Goal: Information Seeking & Learning: Learn about a topic

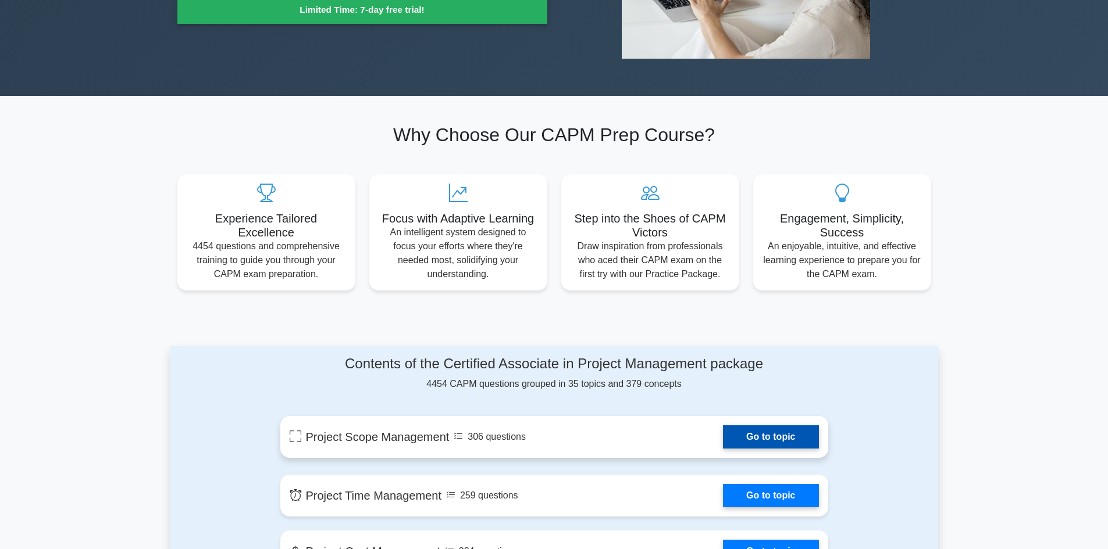
scroll to position [407, 0]
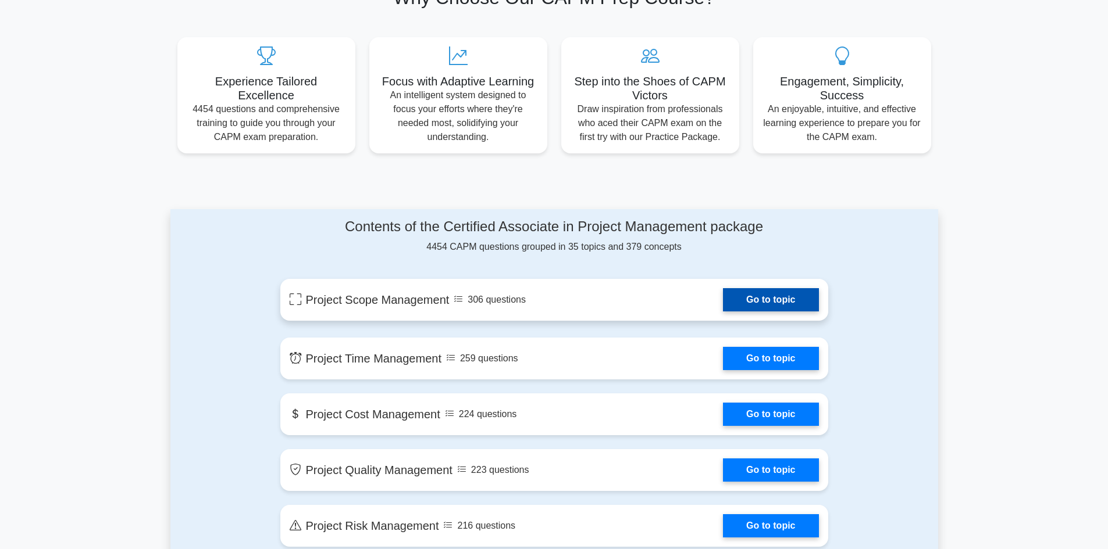
click at [757, 292] on link "Go to topic" at bounding box center [770, 299] width 95 height 23
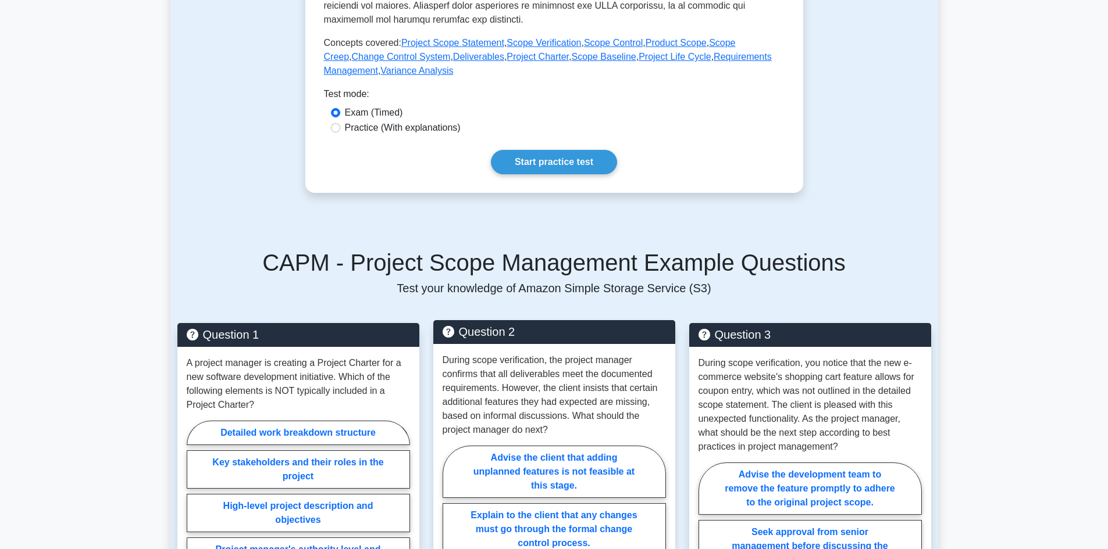
scroll to position [345, 0]
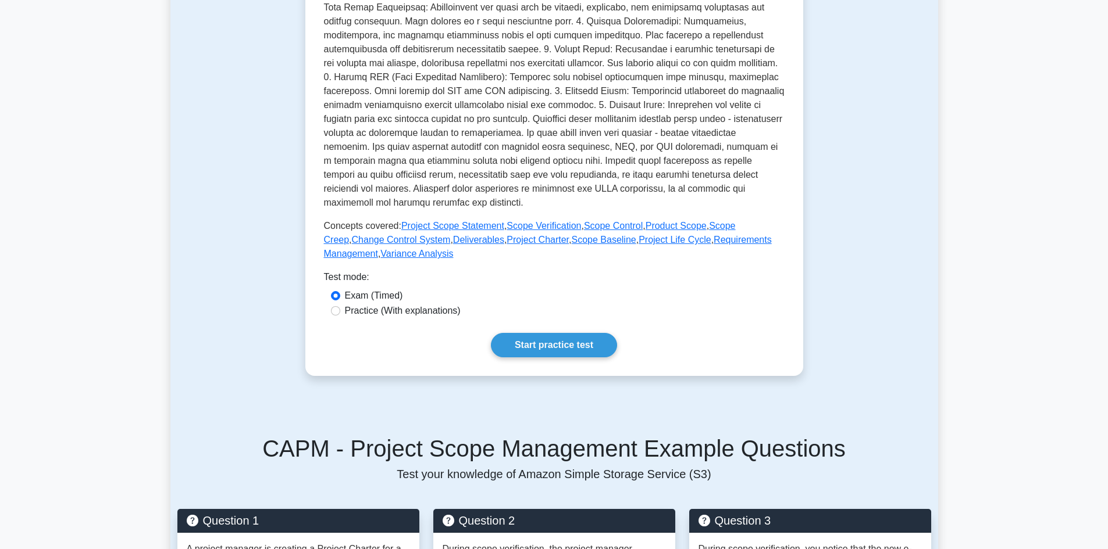
click at [437, 315] on label "Practice (With explanations)" at bounding box center [403, 311] width 116 height 14
click at [340, 315] on input "Practice (With explanations)" at bounding box center [335, 310] width 9 height 9
radio input "true"
click at [570, 341] on link "Start practice test" at bounding box center [554, 345] width 126 height 24
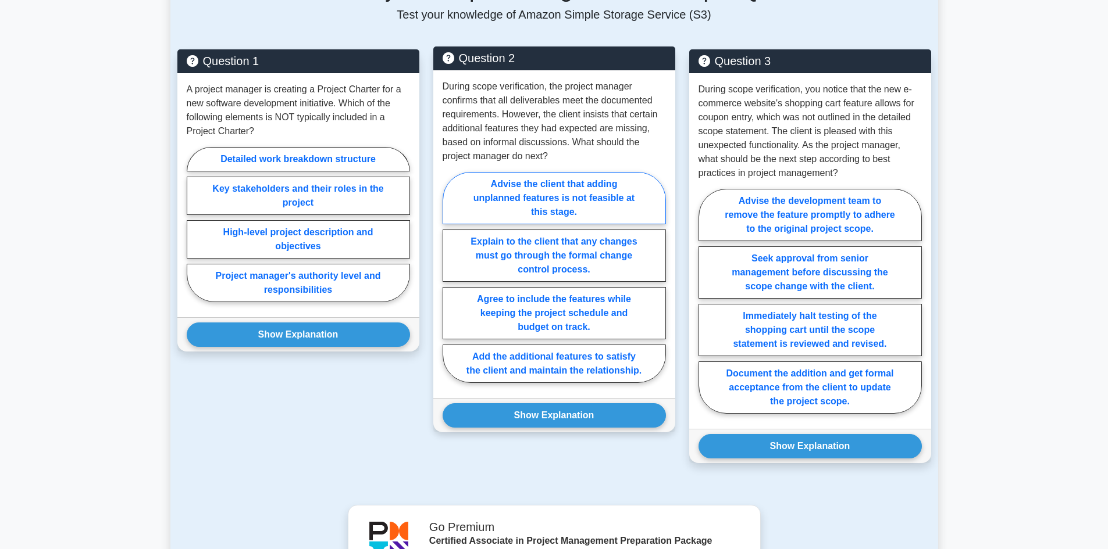
scroll to position [811, 0]
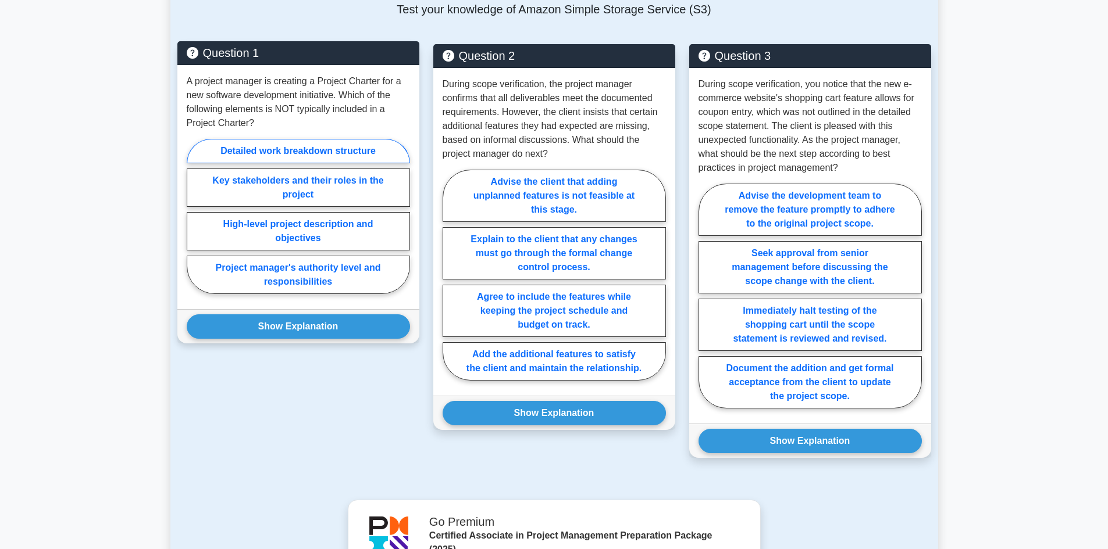
click at [302, 144] on label "Detailed work breakdown structure" at bounding box center [298, 151] width 223 height 24
click at [194, 216] on input "Detailed work breakdown structure" at bounding box center [191, 220] width 8 height 8
radio input "true"
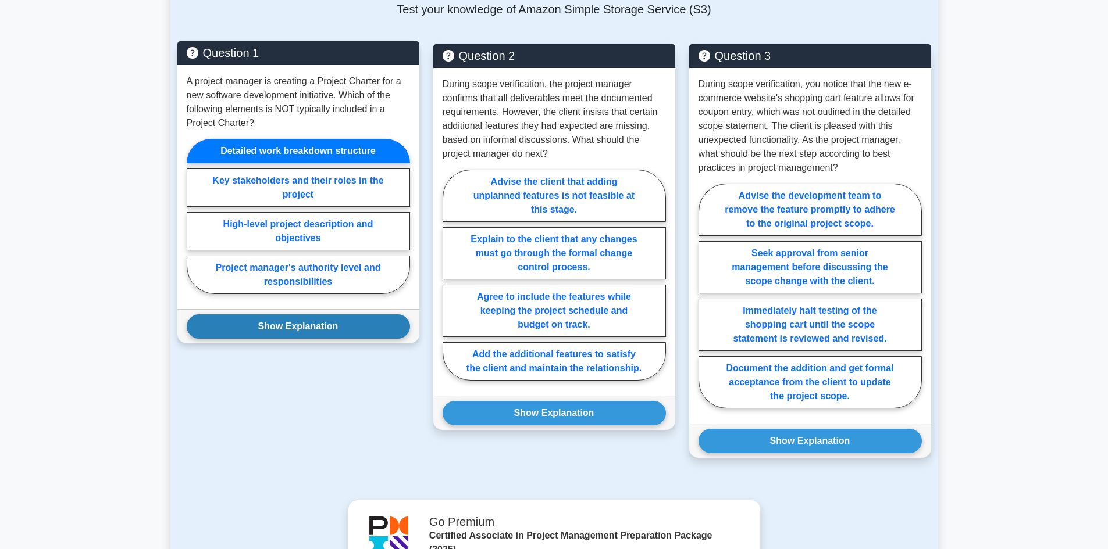
click at [320, 329] on button "Show Explanation" at bounding box center [298, 327] width 223 height 24
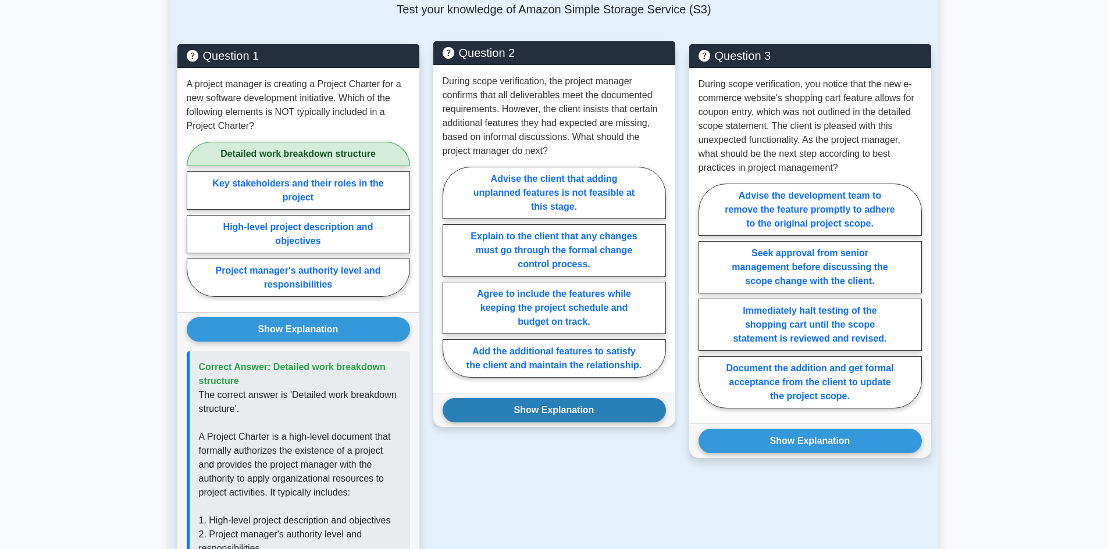
click at [542, 418] on button "Show Explanation" at bounding box center [553, 410] width 223 height 24
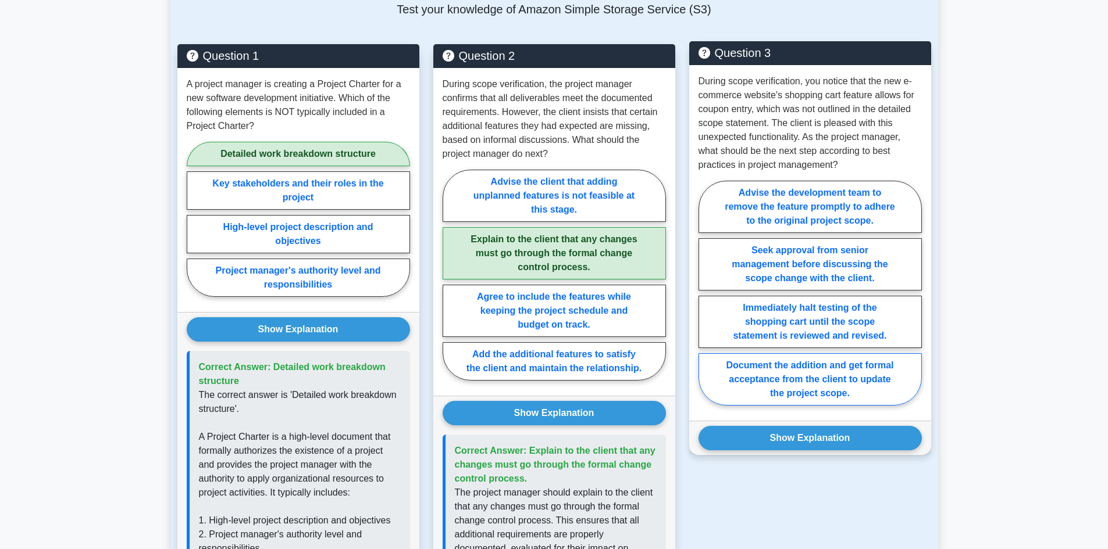
click at [834, 384] on label "Document the addition and get formal acceptance from the client to update the p…" at bounding box center [809, 380] width 223 height 52
click at [706, 301] on input "Document the addition and get formal acceptance from the client to update the p…" at bounding box center [702, 297] width 8 height 8
radio input "true"
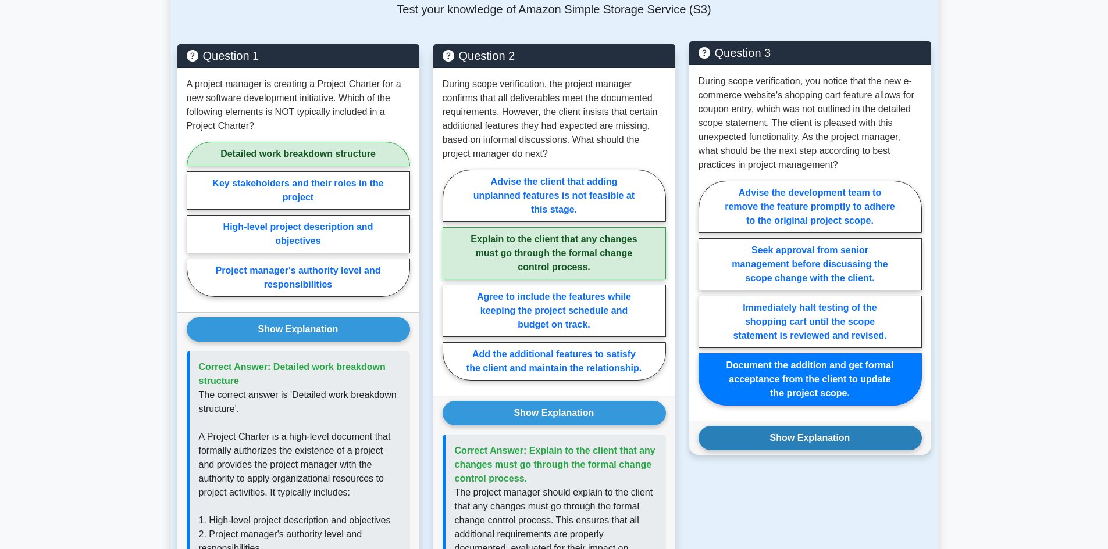
click at [834, 434] on button "Show Explanation" at bounding box center [809, 438] width 223 height 24
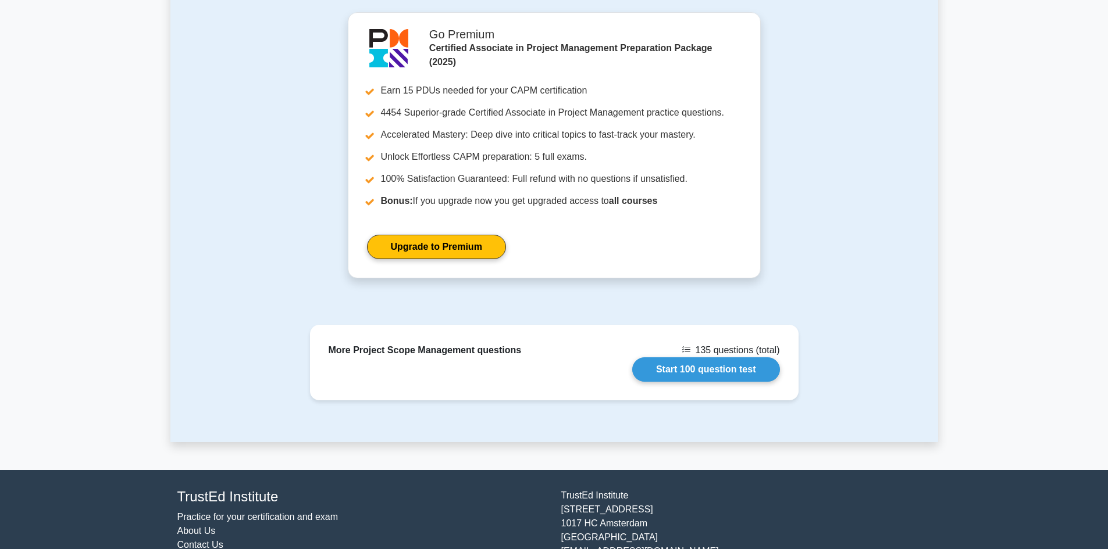
scroll to position [1892, 0]
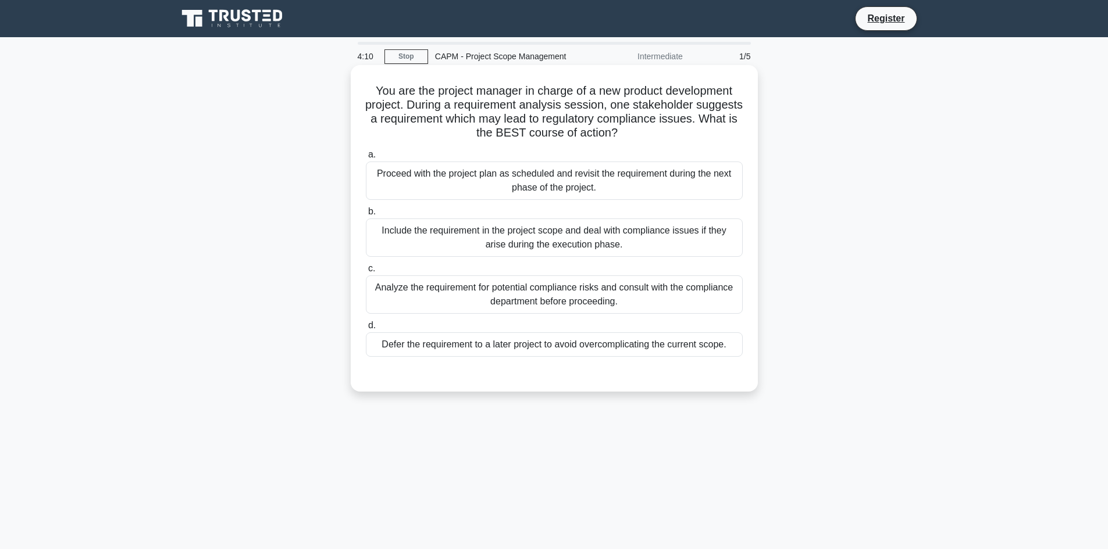
click at [606, 301] on div "Analyze the requirement for potential compliance risks and consult with the com…" at bounding box center [554, 295] width 377 height 38
click at [366, 273] on input "c. Analyze the requirement for potential compliance risks and consult with the …" at bounding box center [366, 269] width 0 height 8
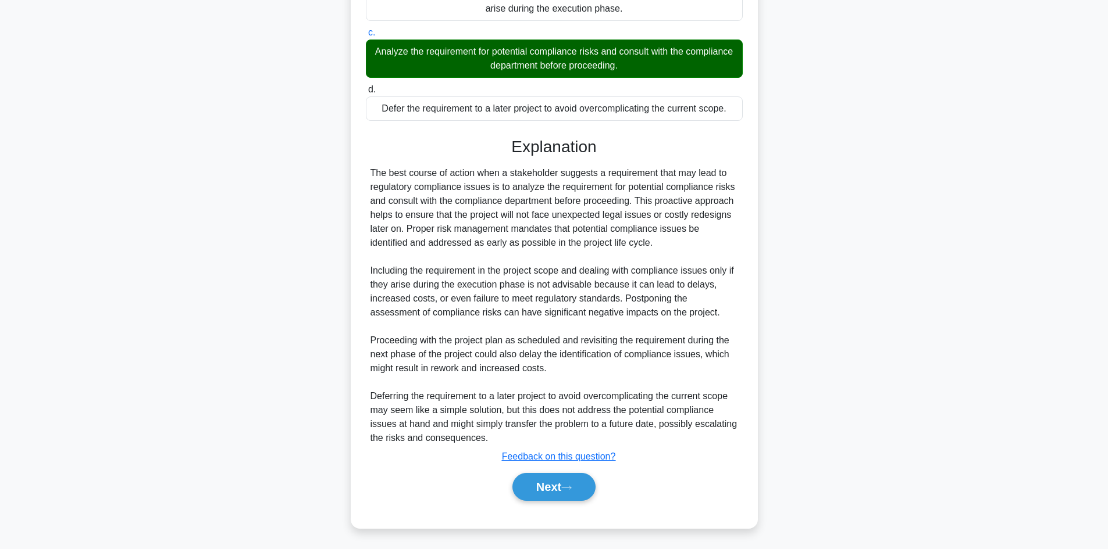
scroll to position [238, 0]
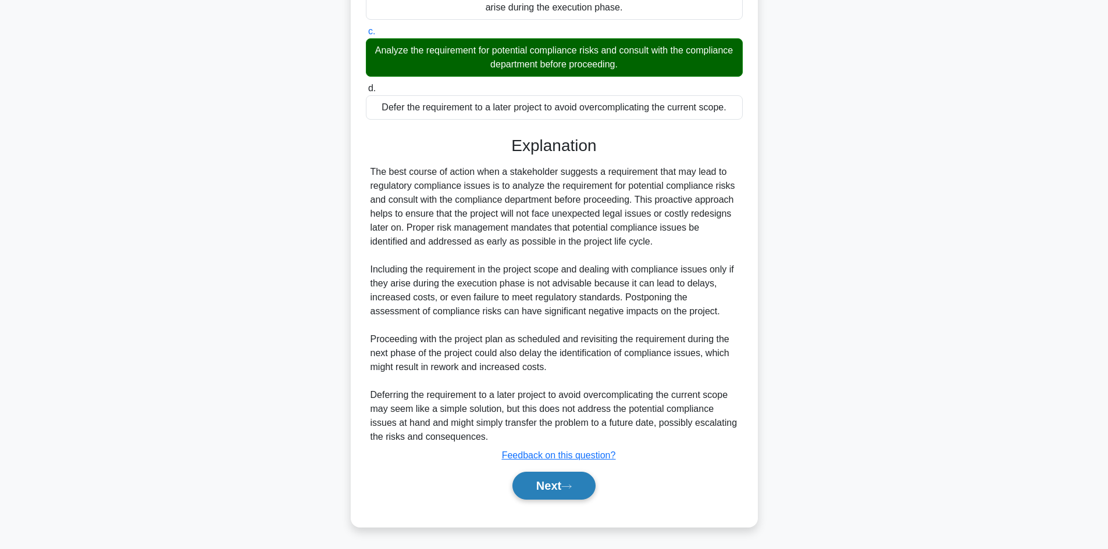
click at [548, 485] on button "Next" at bounding box center [553, 486] width 83 height 28
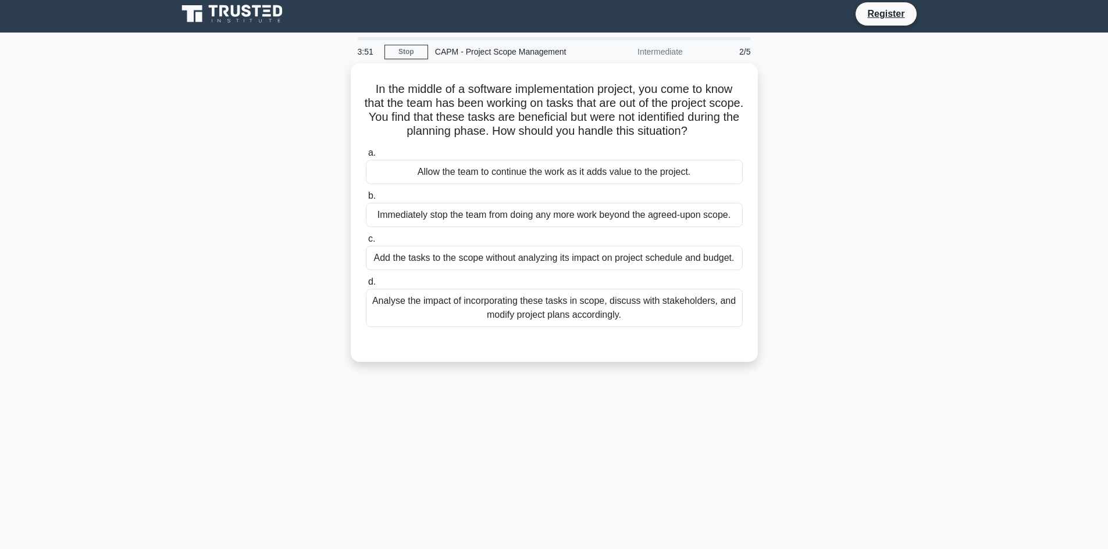
scroll to position [0, 0]
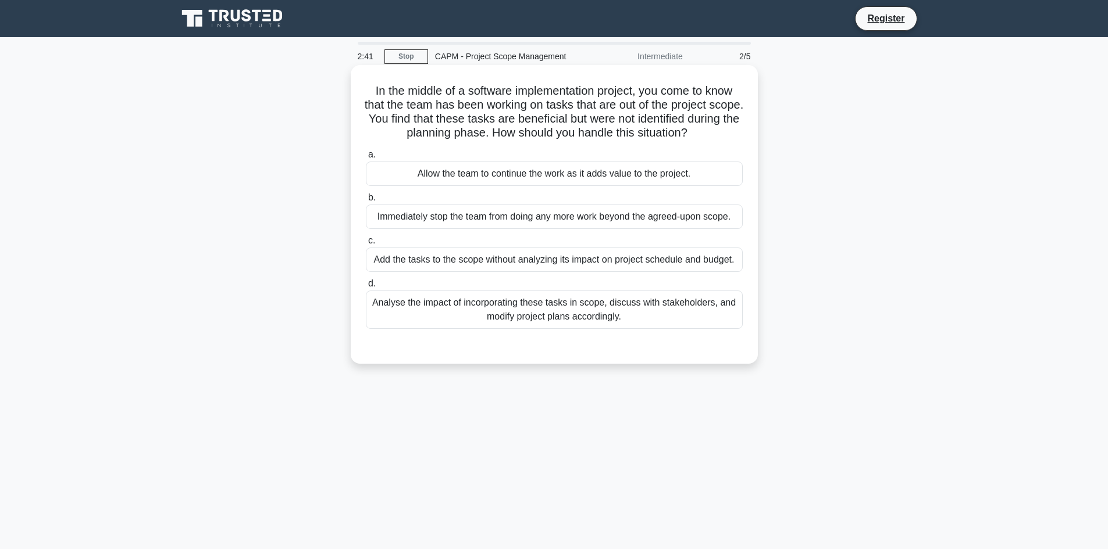
click at [588, 319] on div "Analyse the impact of incorporating these tasks in scope, discuss with stakehol…" at bounding box center [554, 310] width 377 height 38
click at [366, 288] on input "d. Analyse the impact of incorporating these tasks in scope, discuss with stake…" at bounding box center [366, 284] width 0 height 8
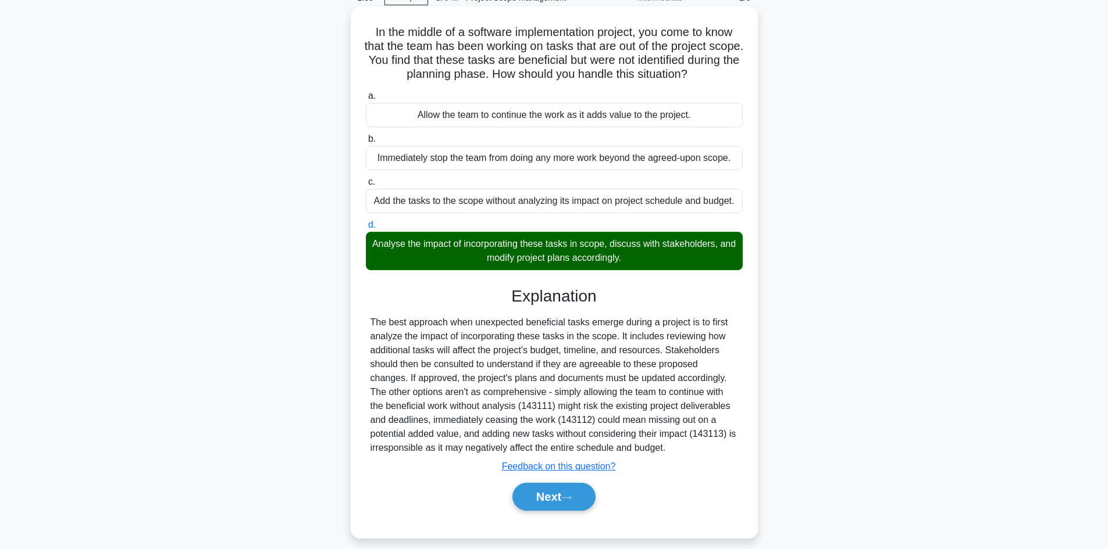
scroll to position [78, 0]
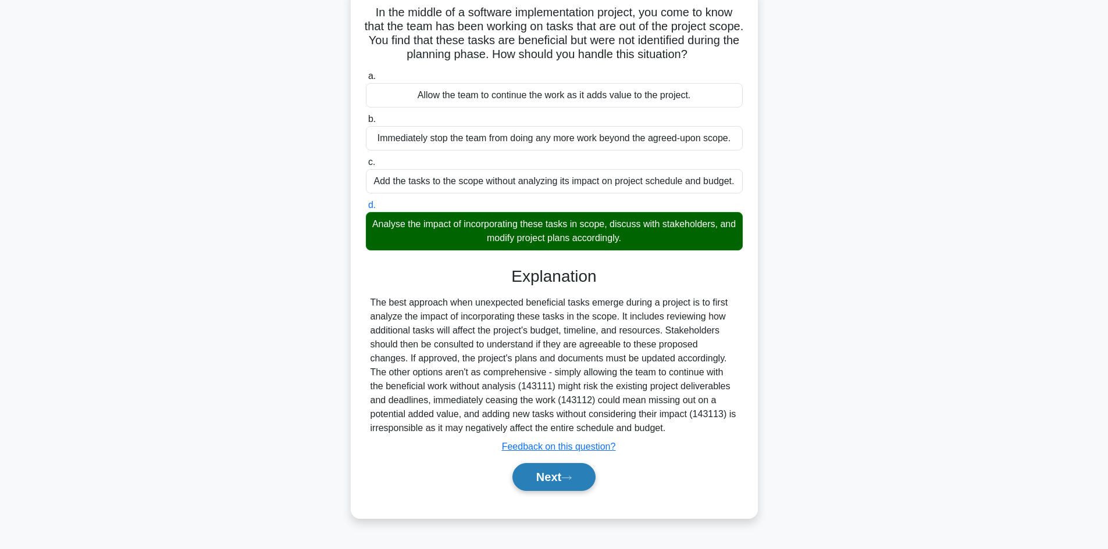
click at [569, 484] on button "Next" at bounding box center [553, 477] width 83 height 28
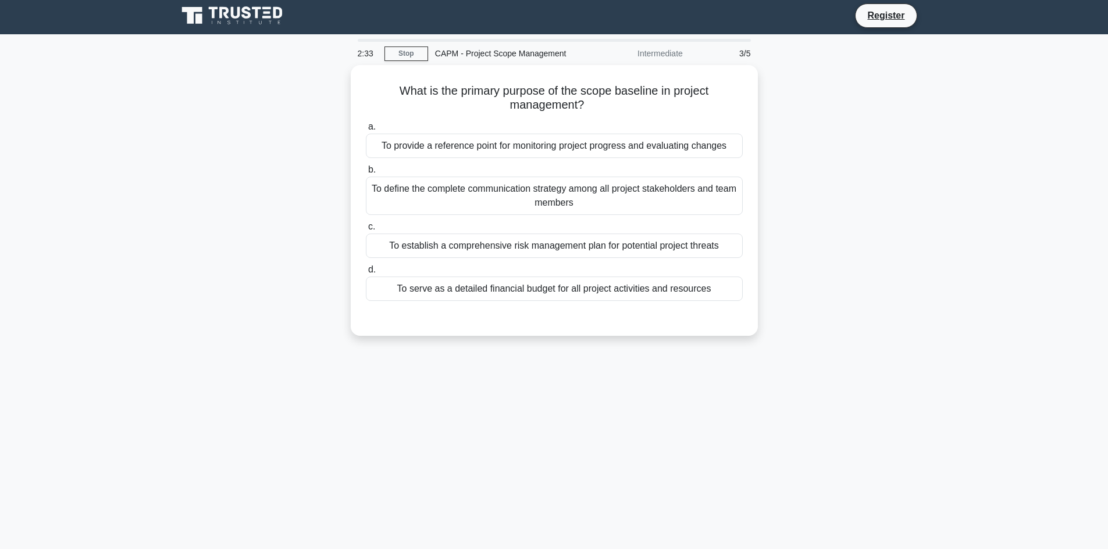
scroll to position [0, 0]
